Goal: Information Seeking & Learning: Learn about a topic

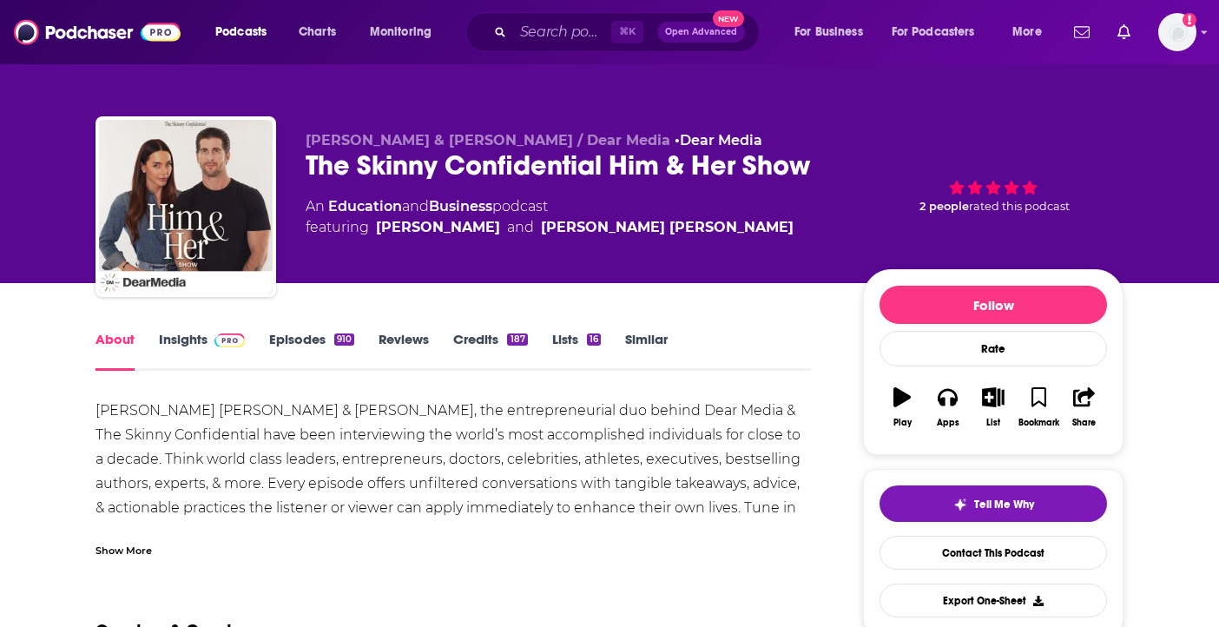
click at [184, 344] on link "Insights" at bounding box center [202, 351] width 86 height 40
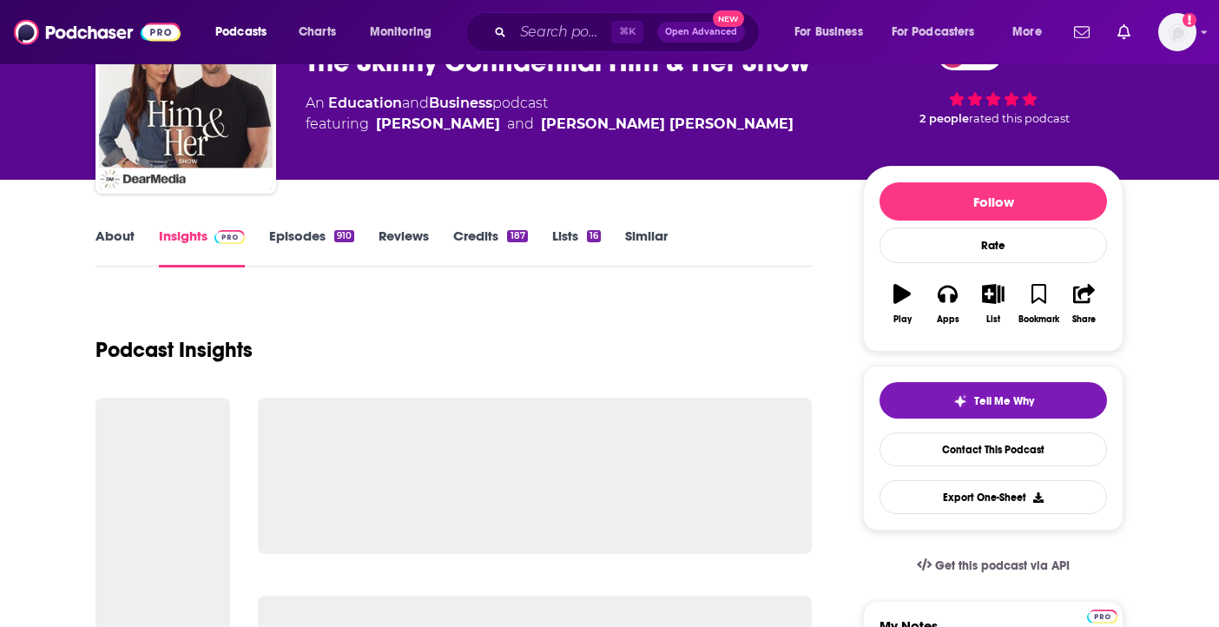
scroll to position [106, 0]
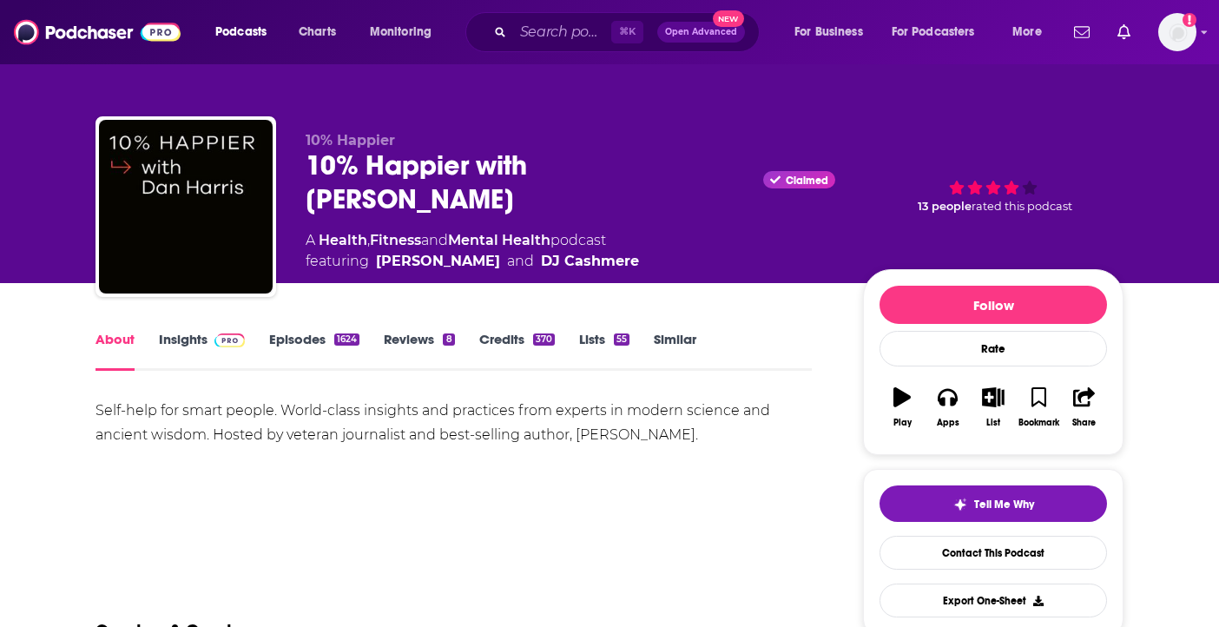
click at [188, 352] on link "Insights" at bounding box center [202, 351] width 86 height 40
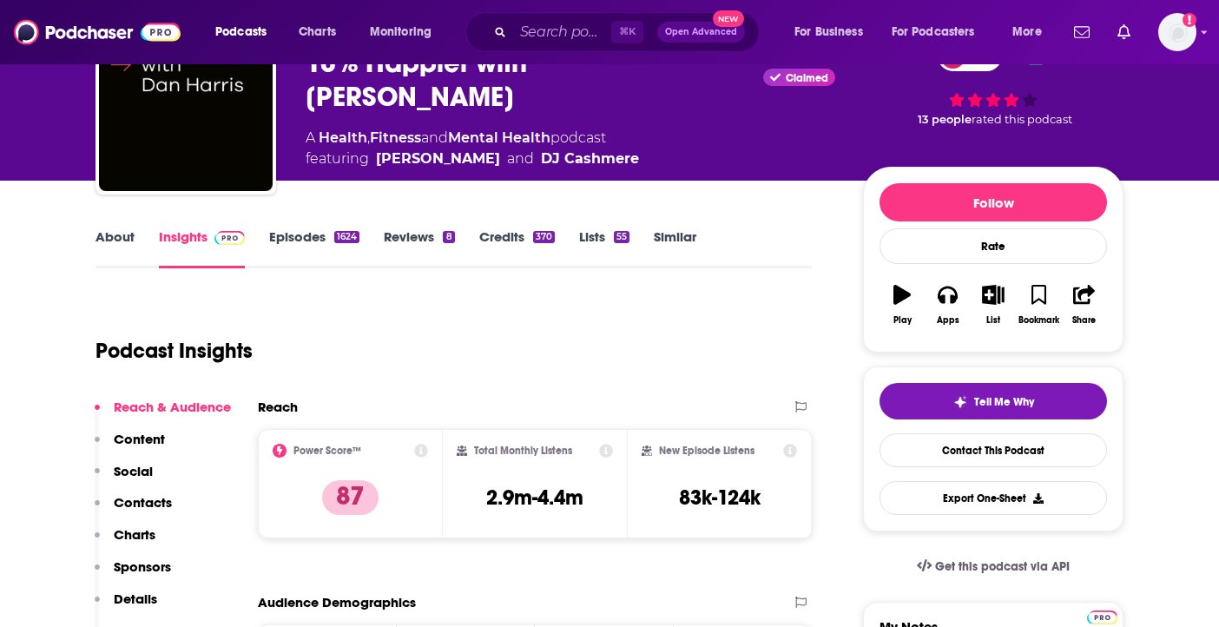
scroll to position [105, 0]
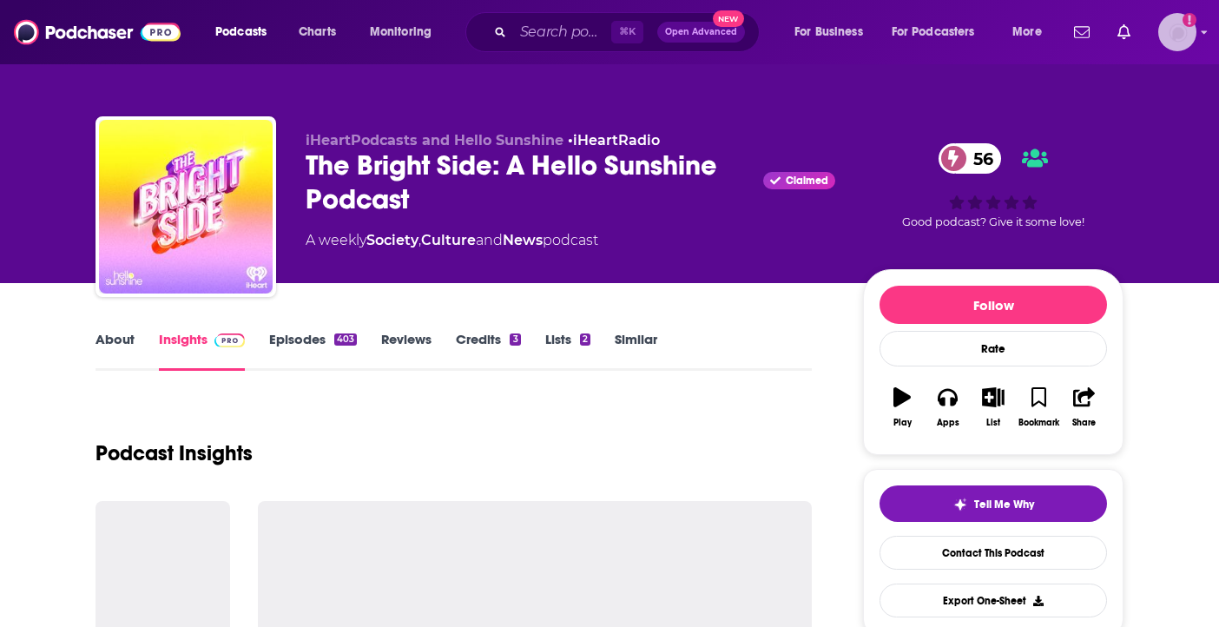
click at [1201, 34] on icon "Show profile menu" at bounding box center [1204, 32] width 7 height 10
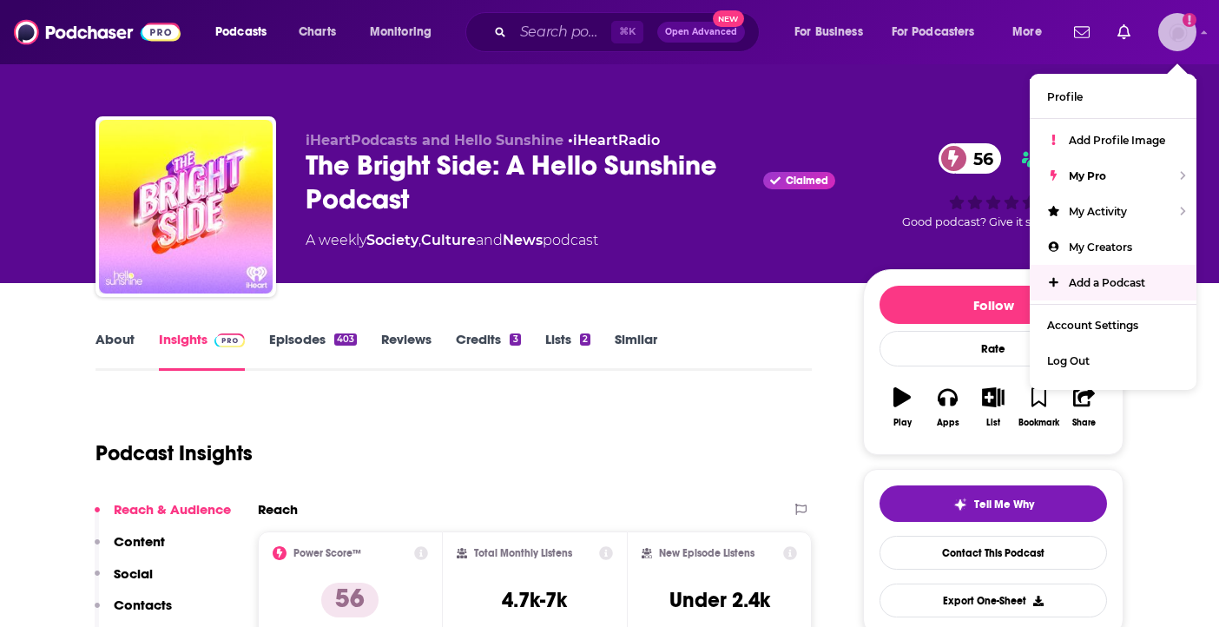
click at [1068, 293] on link "Add a Podcast" at bounding box center [1113, 283] width 167 height 36
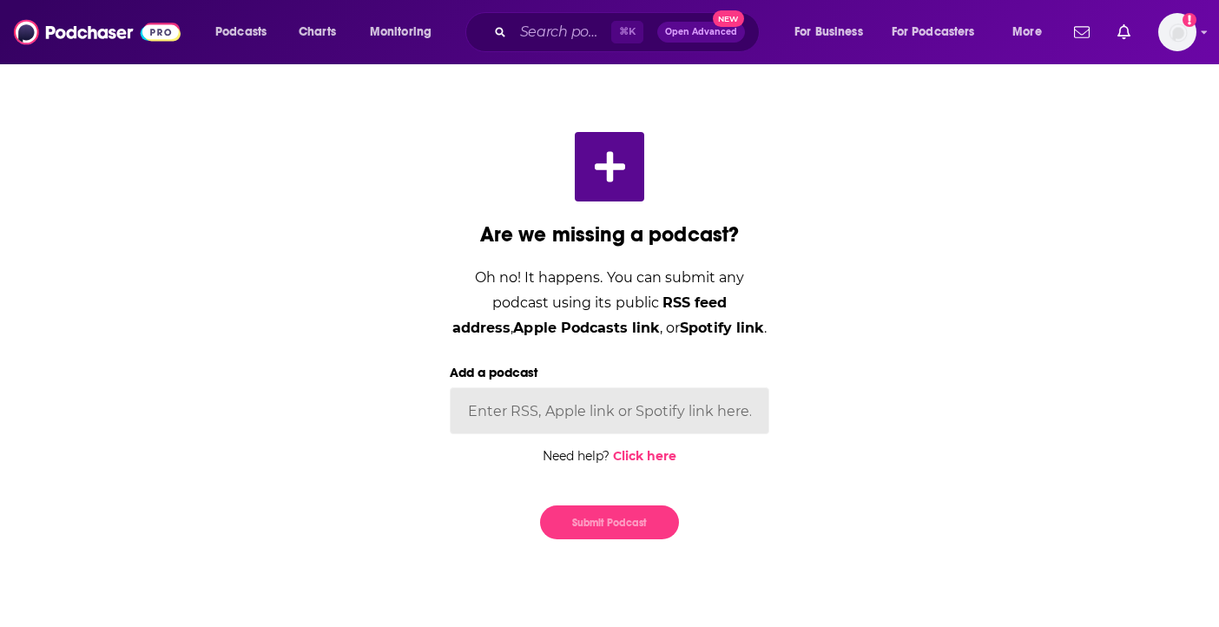
click at [526, 419] on input "Add a podcast" at bounding box center [609, 410] width 319 height 47
paste input "https://podcasts.apple.com/us/podcast/how-god-works-the-science-behind-spiritua…"
type input "https://podcasts.apple.com/us/podcast/how-god-works-the-science-behind-spiritua…"
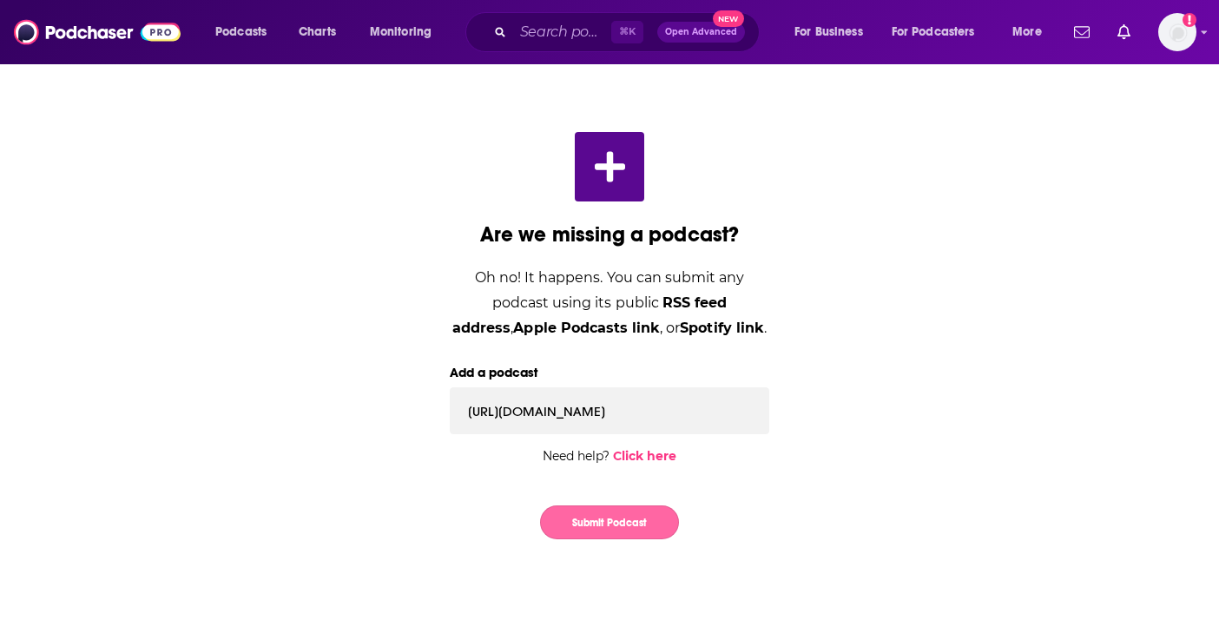
click at [621, 515] on button "Submit Podcast" at bounding box center [609, 522] width 139 height 34
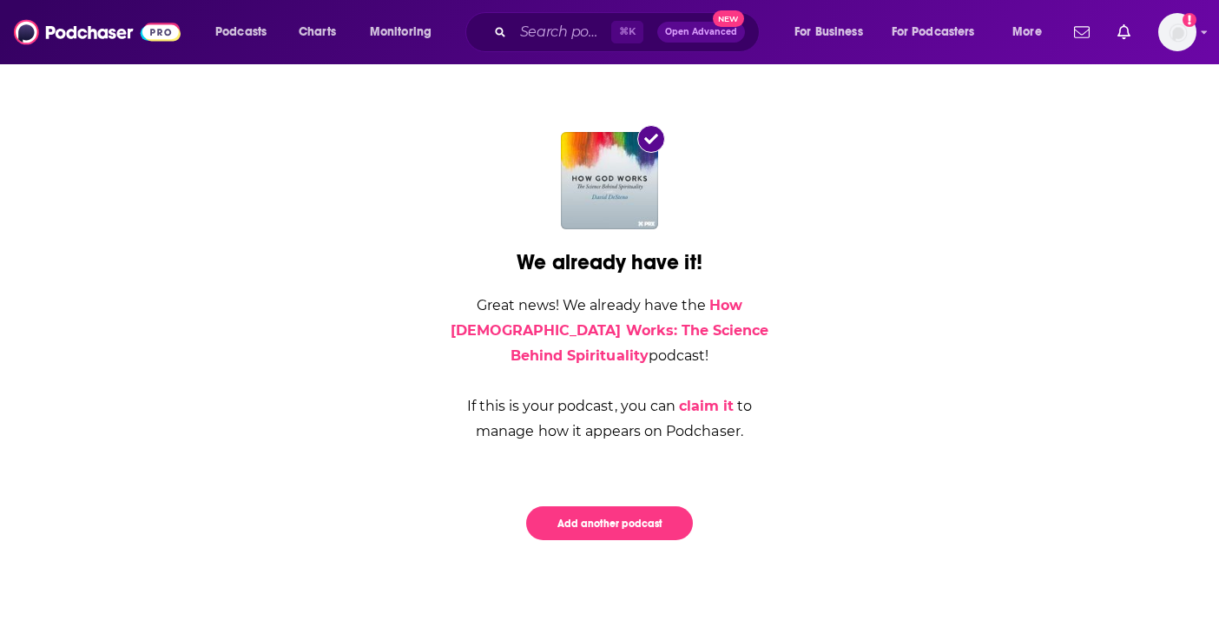
click at [723, 339] on div "Great news! We already have the How God Works: The Science Behind Spirituality …" at bounding box center [609, 368] width 319 height 151
click at [714, 328] on link "How God Works: The Science Behind Spirituality" at bounding box center [610, 330] width 318 height 67
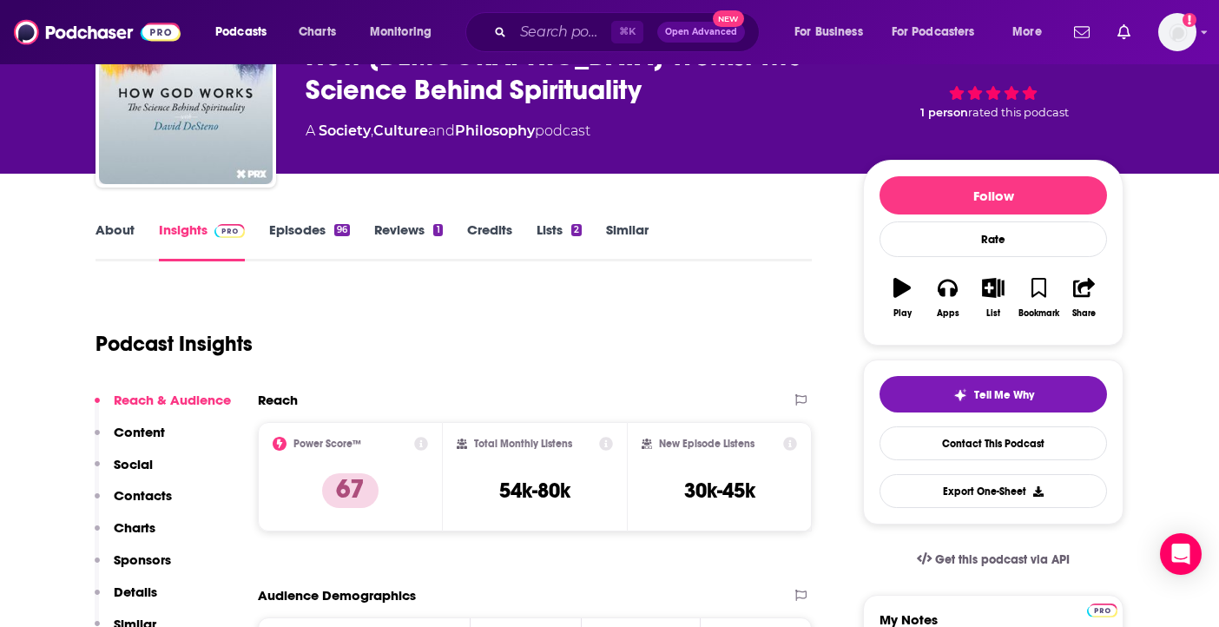
scroll to position [103, 0]
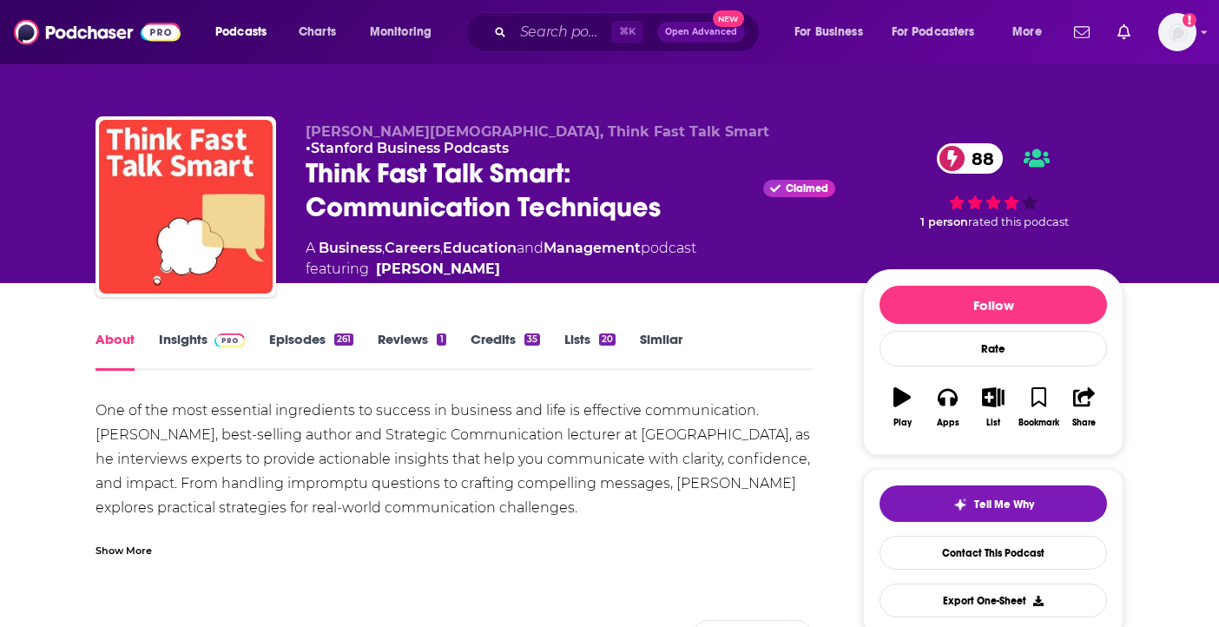
click at [198, 349] on link "Insights" at bounding box center [202, 351] width 86 height 40
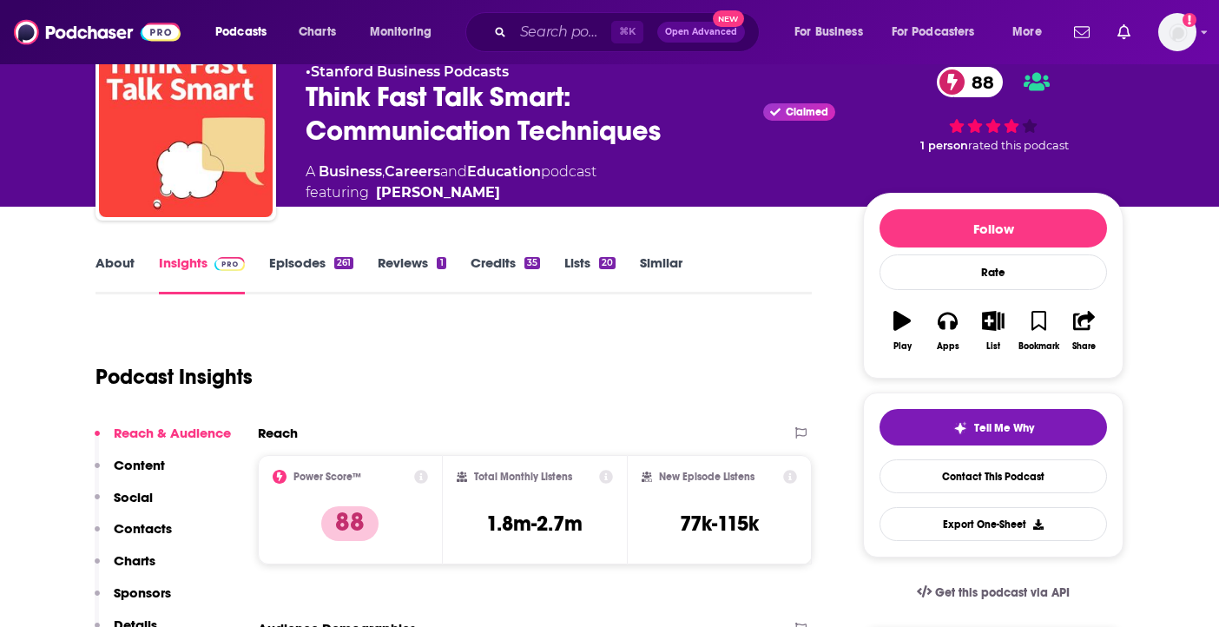
scroll to position [84, 0]
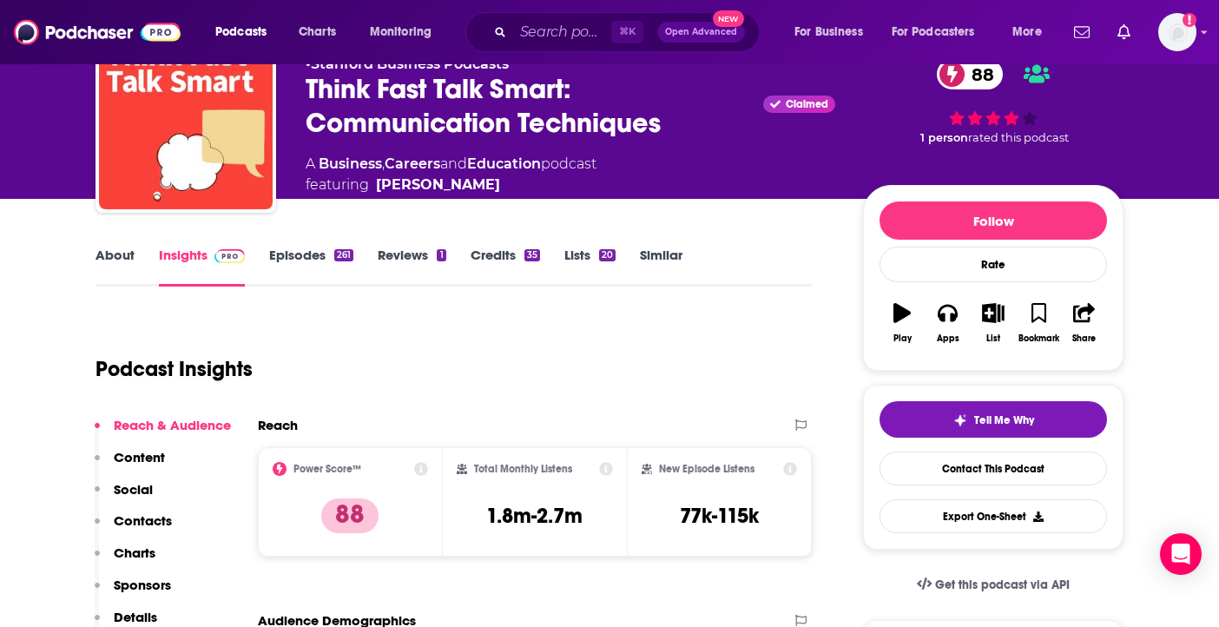
click at [756, 352] on div "Podcast Insights" at bounding box center [446, 358] width 702 height 89
click at [549, 34] on input "Search podcasts, credits, & more..." at bounding box center [562, 32] width 98 height 28
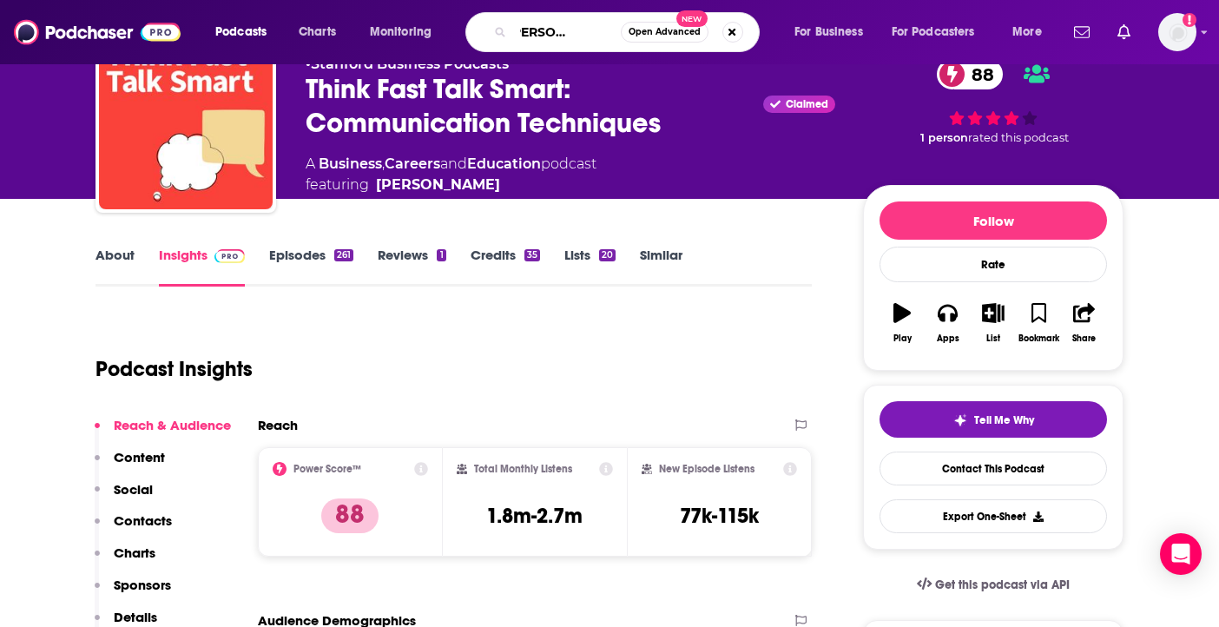
type input "the gabrielle lyon show"
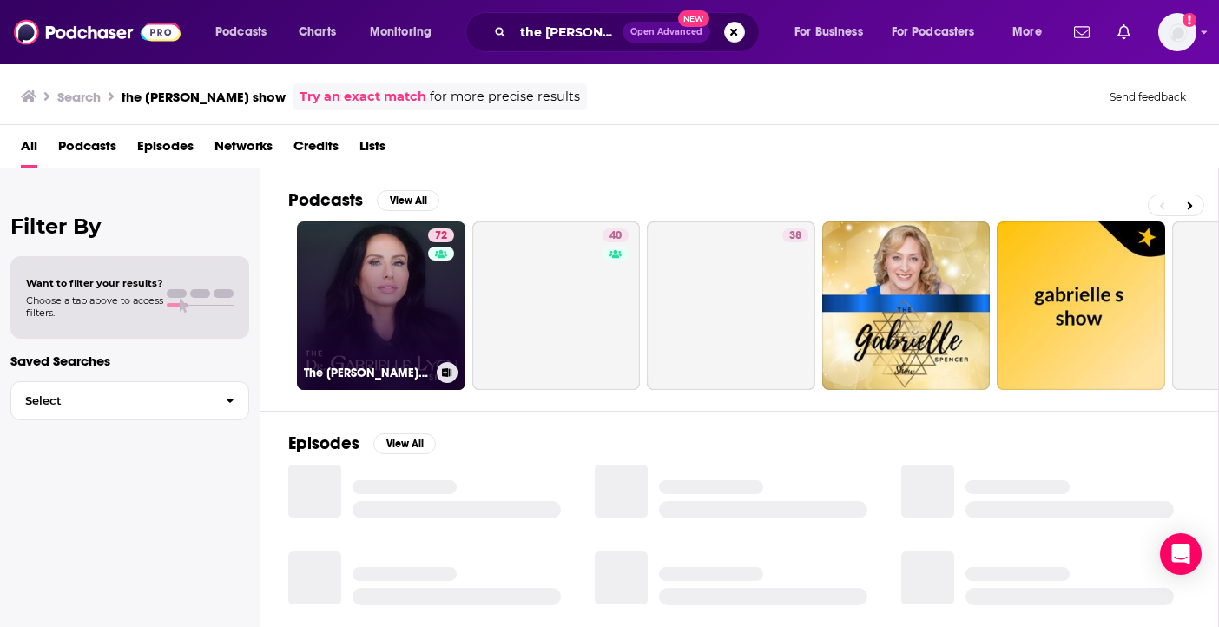
click at [380, 308] on link "72 The Dr. Gabrielle Lyon Show" at bounding box center [381, 305] width 168 height 168
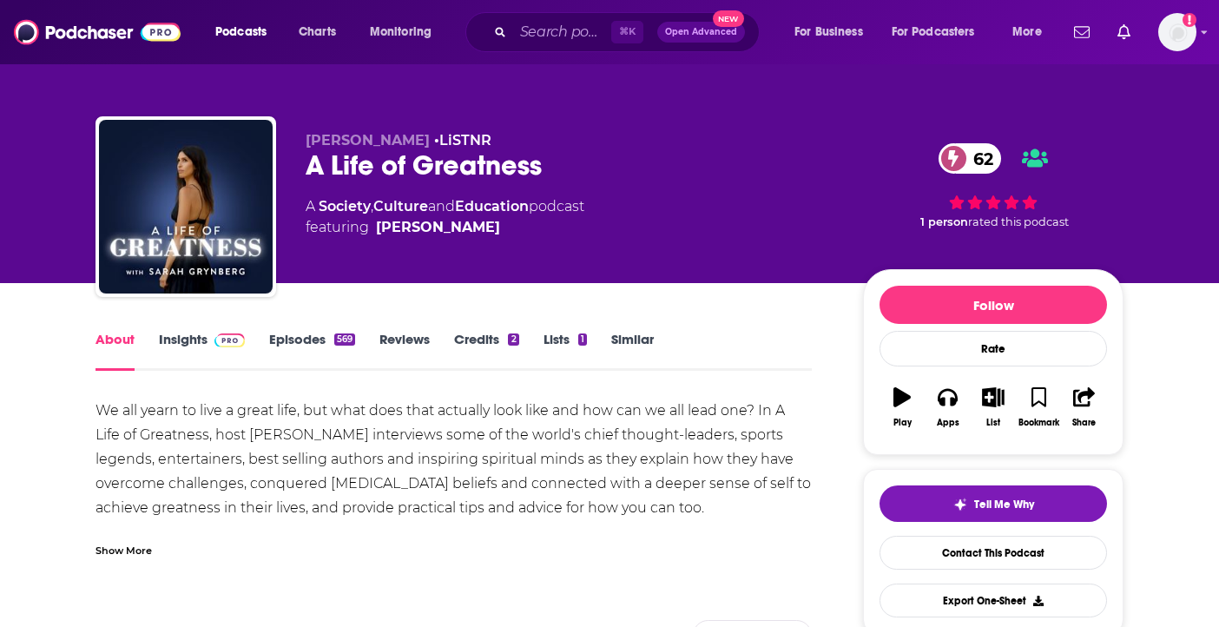
click at [210, 331] on span at bounding box center [225, 339] width 37 height 16
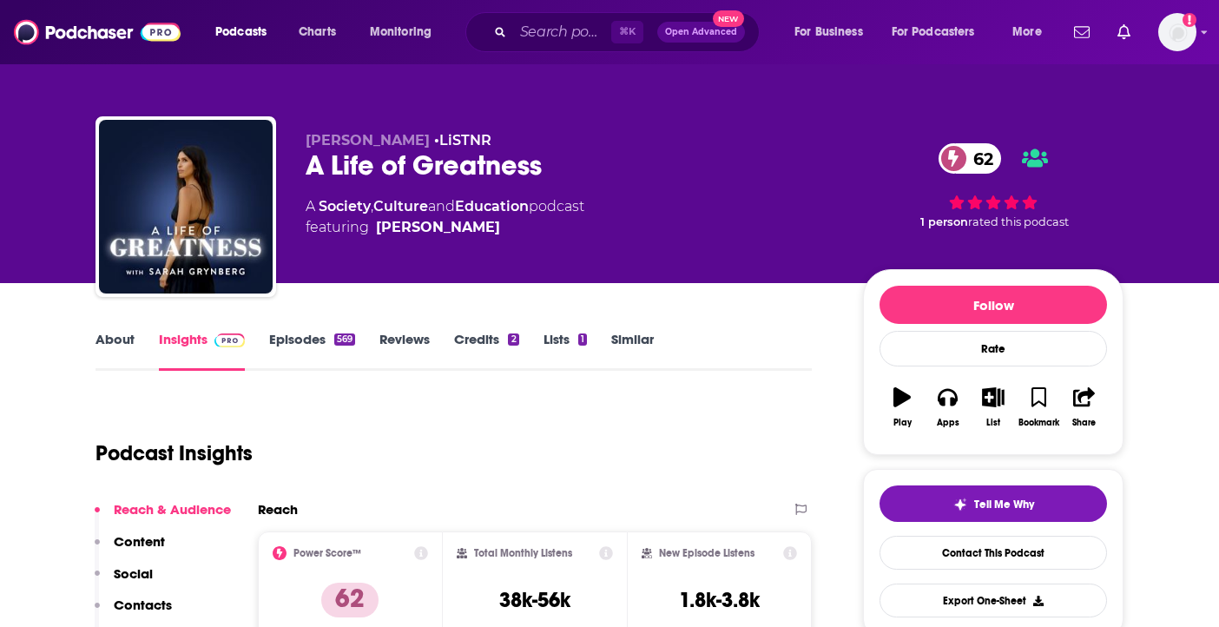
scroll to position [13, 0]
